Goal: Communication & Community: Answer question/provide support

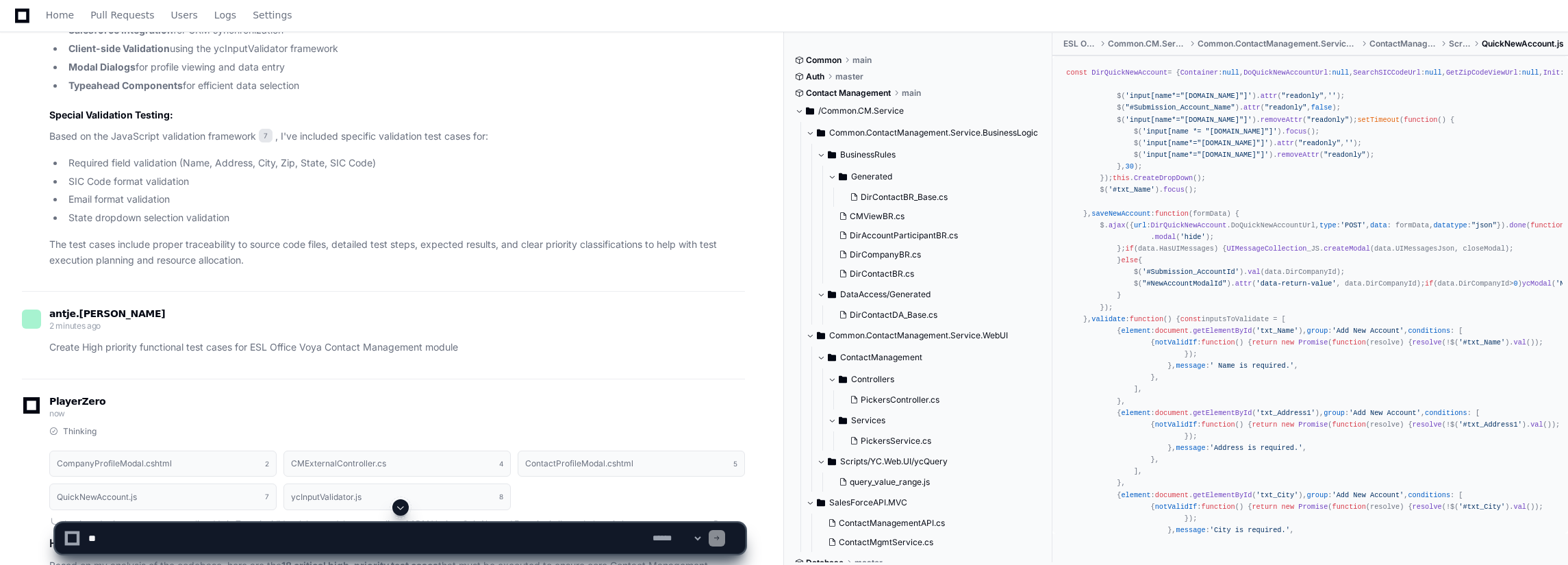
scroll to position [10731, 0]
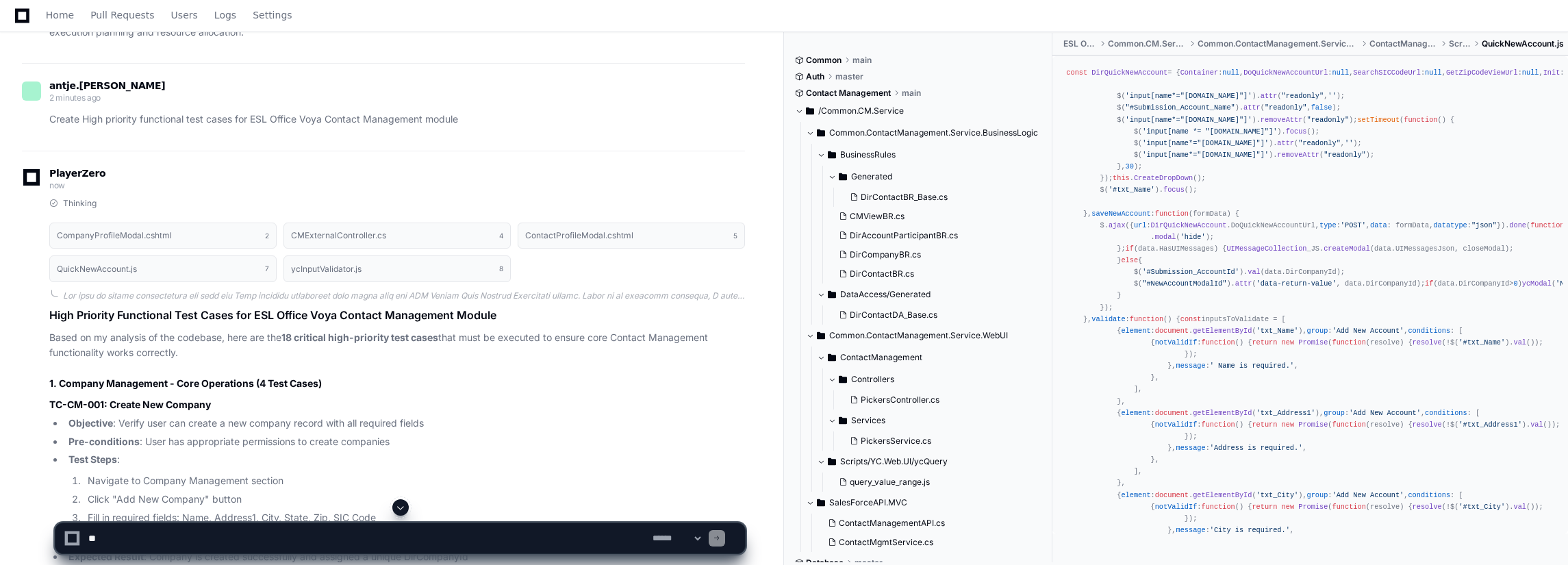
click at [428, 117] on p "Create High priority functional test cases for ESL Office Voya Contact Manageme…" at bounding box center [397, 119] width 695 height 16
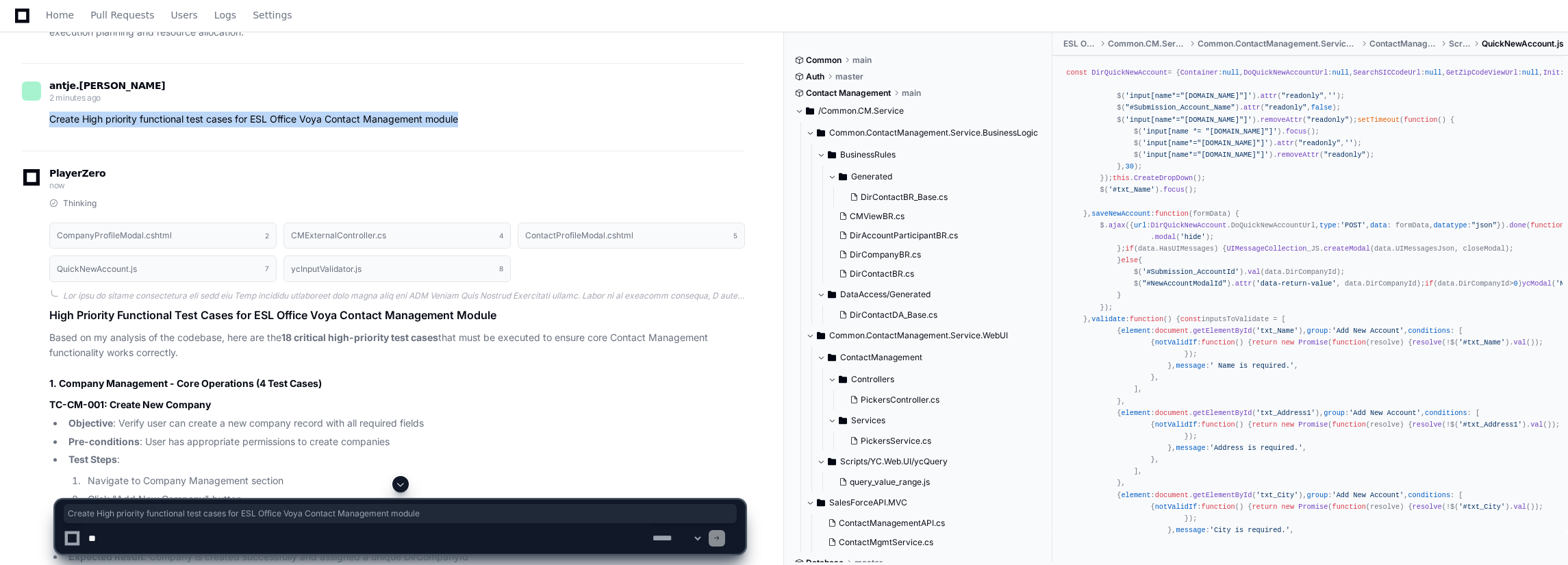
drag, startPoint x: 473, startPoint y: 120, endPoint x: 43, endPoint y: 117, distance: 430.0
click at [43, 117] on div "Create High priority functional test cases for ESL Office Voya Contact Manageme…" at bounding box center [383, 119] width 723 height 16
copy p "Create High priority functional test cases for ESL Office Voya Contact Manageme…"
click at [185, 546] on textarea at bounding box center [367, 538] width 564 height 30
paste textarea "**********"
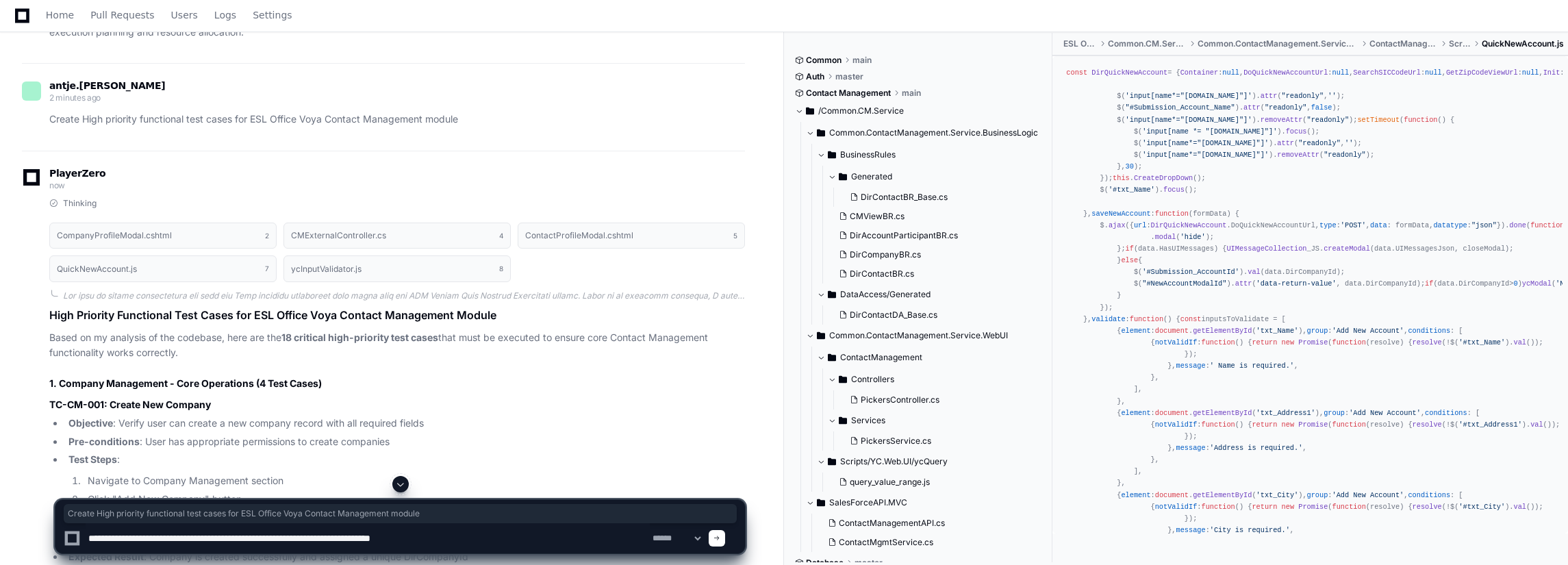
type textarea "**********"
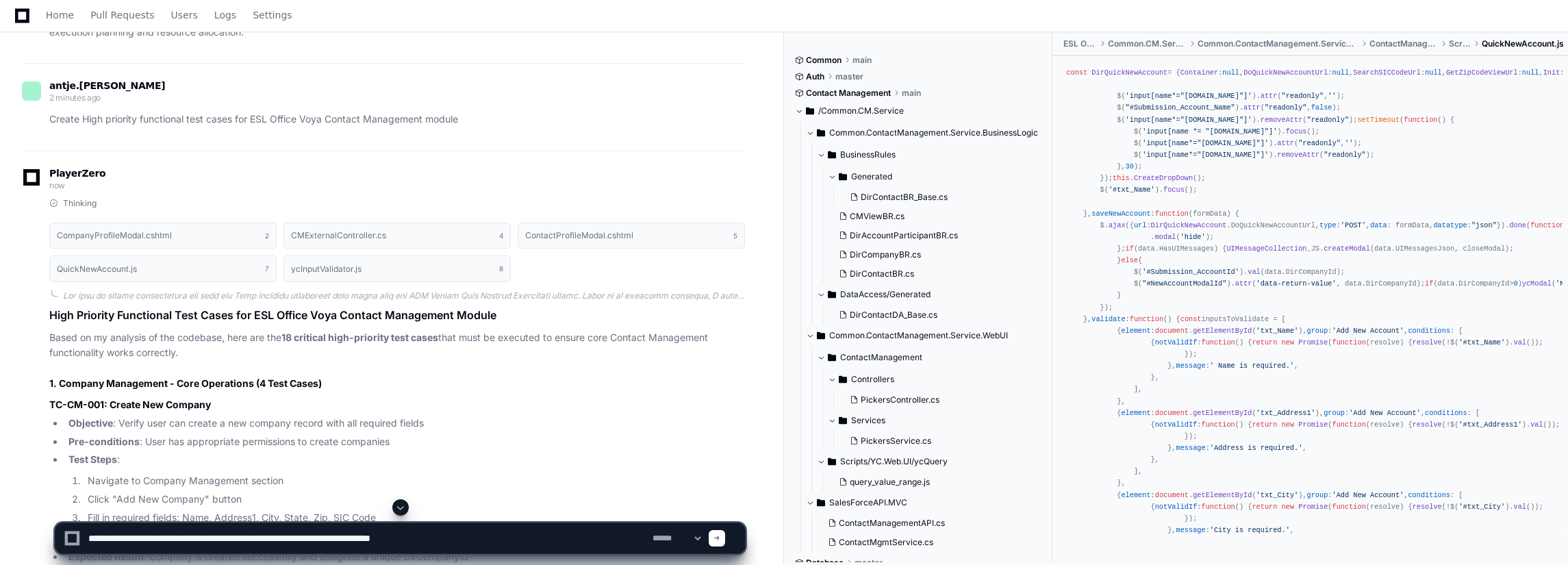
click at [725, 539] on div at bounding box center [717, 538] width 17 height 17
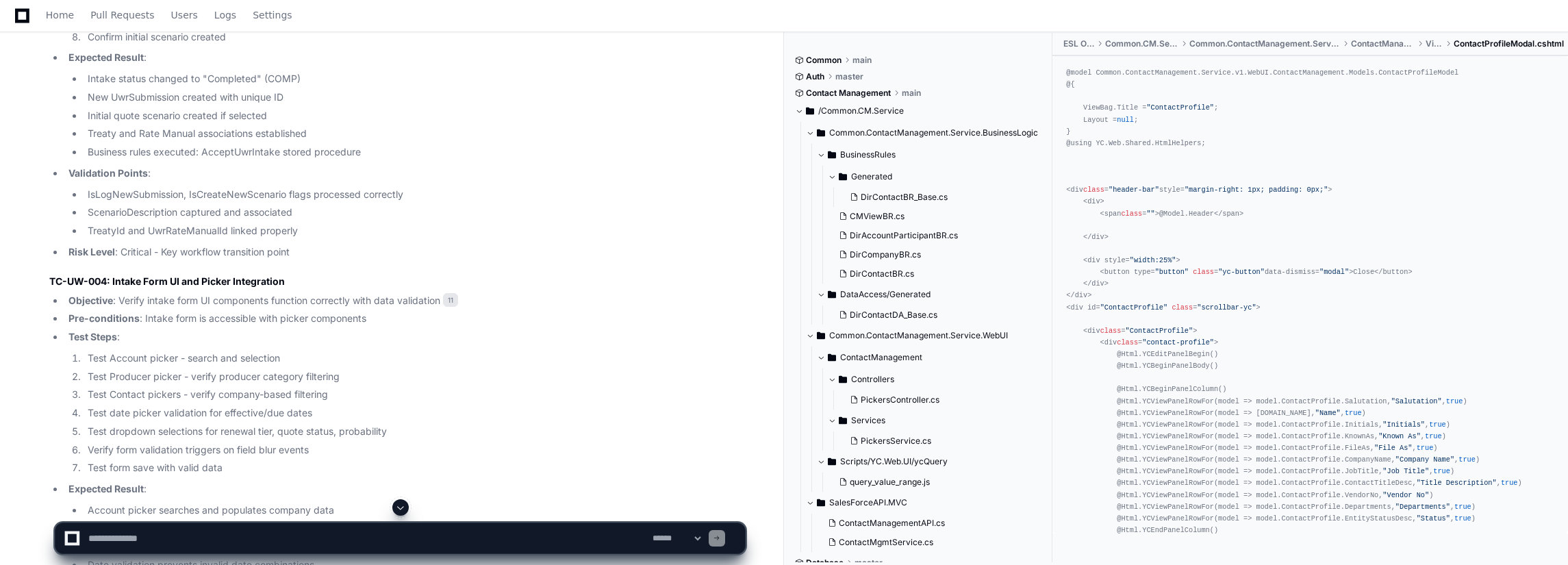
scroll to position [20653, 0]
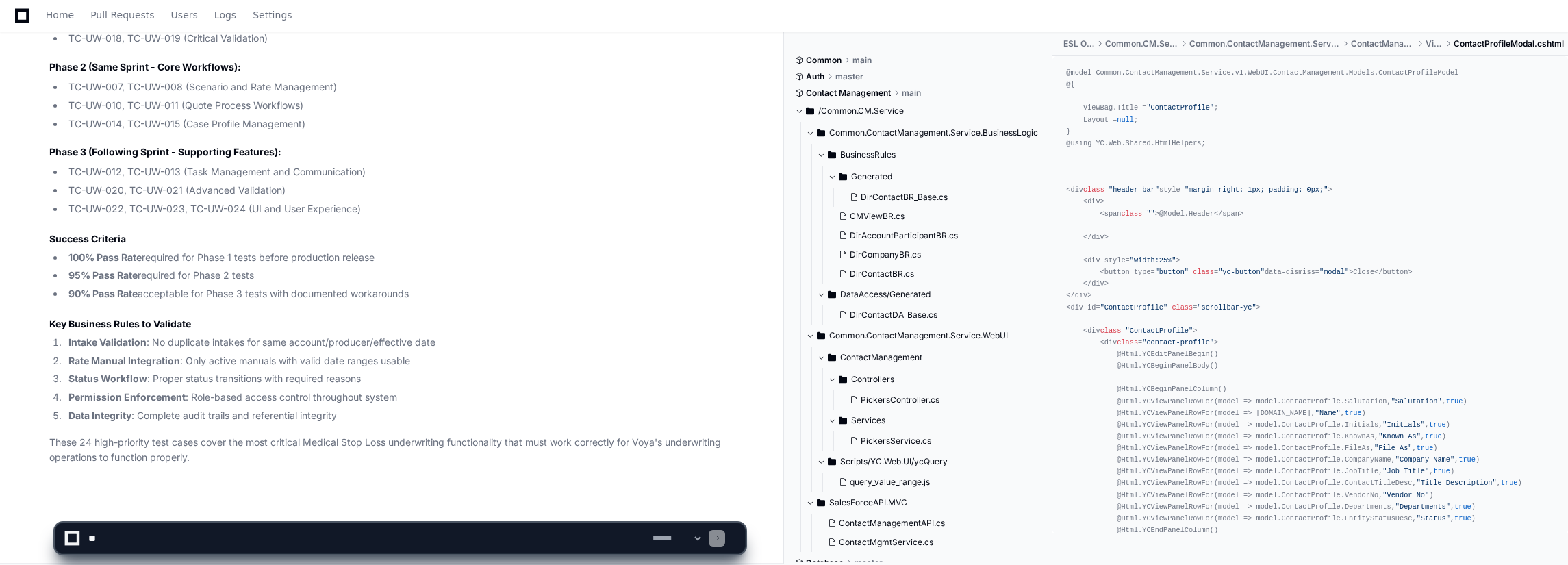
scroll to position [29873, 0]
